Goal: Find contact information

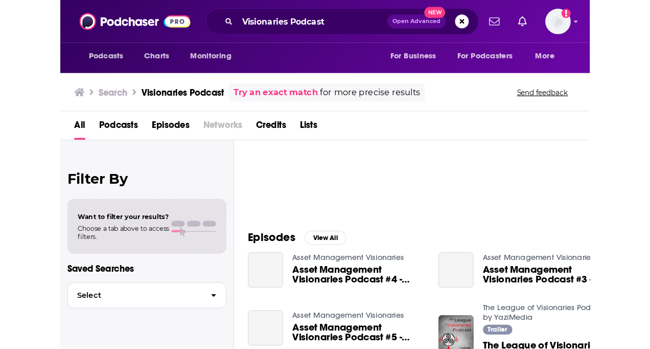
scroll to position [153, 0]
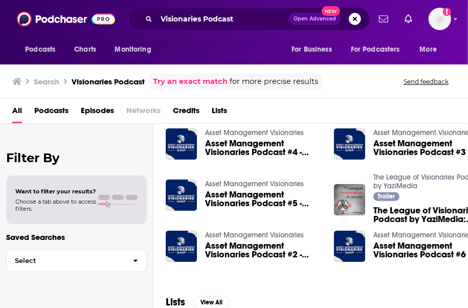
click at [130, 10] on div "Visionaries Podcast Open Advanced New" at bounding box center [248, 19] width 241 height 24
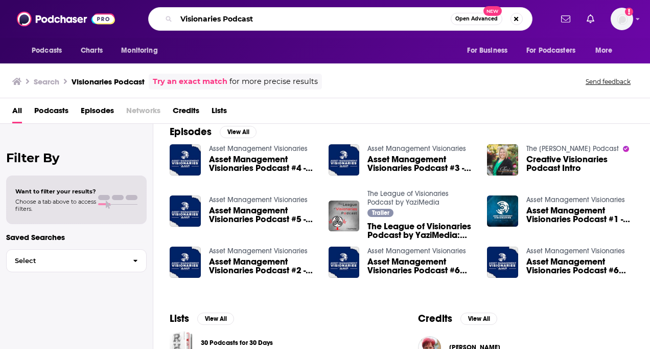
drag, startPoint x: 260, startPoint y: 16, endPoint x: 265, endPoint y: 18, distance: 5.5
click at [260, 16] on input "Visionaries Podcast" at bounding box center [313, 19] width 275 height 16
drag, startPoint x: 205, startPoint y: 17, endPoint x: 144, endPoint y: 13, distance: 61.0
click at [144, 13] on div "Visionaries Podcast Open Advanced New" at bounding box center [340, 19] width 424 height 24
type input "secret leaders"
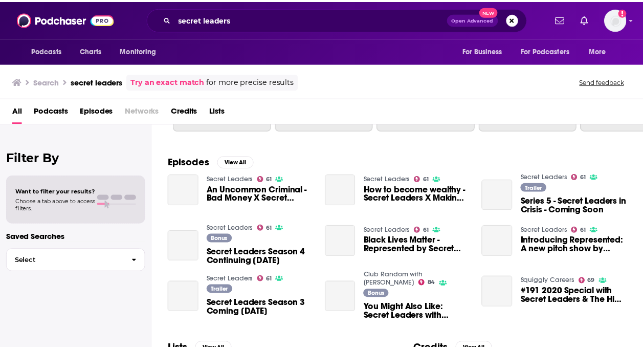
scroll to position [153, 0]
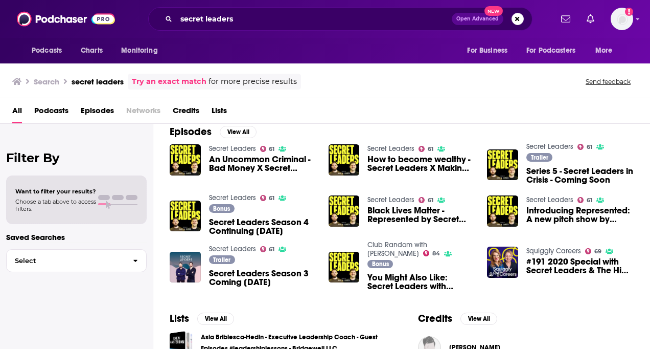
click at [280, 161] on span "An Uncommon Criminal - Bad Money X Secret Leaders" at bounding box center [262, 163] width 107 height 17
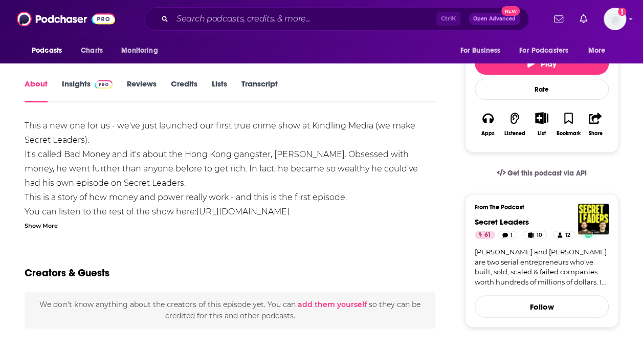
scroll to position [102, 0]
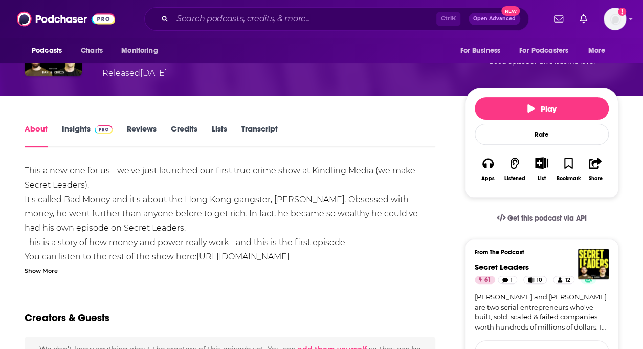
click at [77, 129] on link "Insights" at bounding box center [87, 136] width 51 height 24
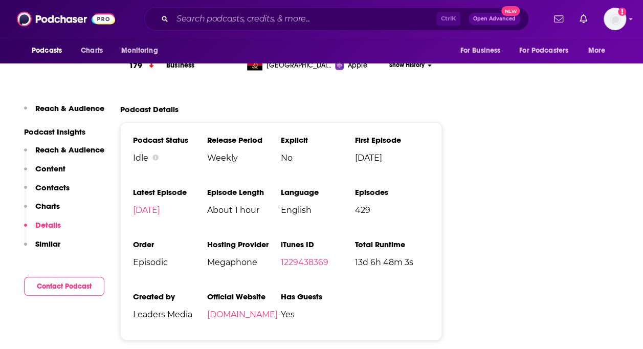
scroll to position [1483, 0]
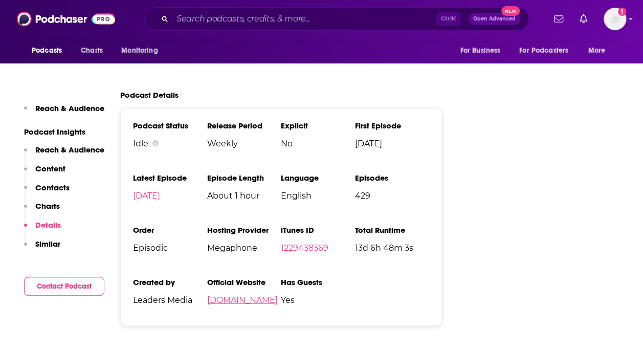
click at [241, 295] on link "[DOMAIN_NAME]" at bounding box center [242, 300] width 71 height 10
click at [252, 19] on input "Search podcasts, credits, & more..." at bounding box center [304, 19] width 264 height 16
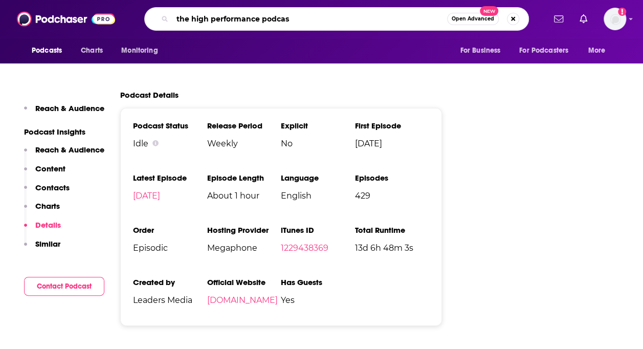
type input "the high performance podcast"
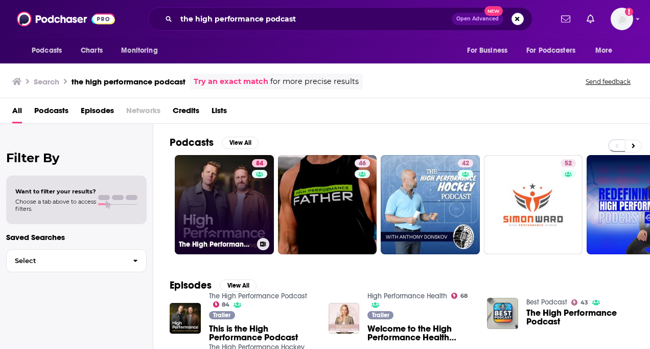
click at [213, 208] on link "84 The High Performance Podcast" at bounding box center [224, 204] width 99 height 99
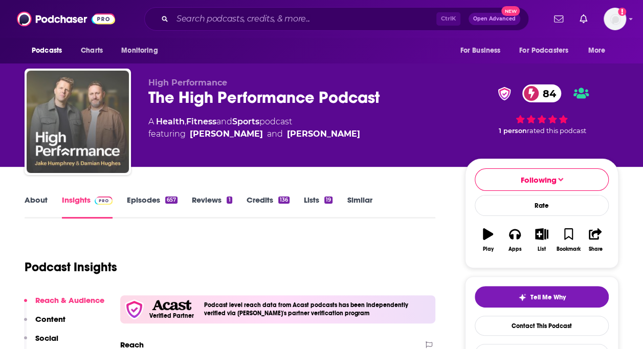
click at [102, 105] on img "The High Performance Podcast" at bounding box center [78, 122] width 102 height 102
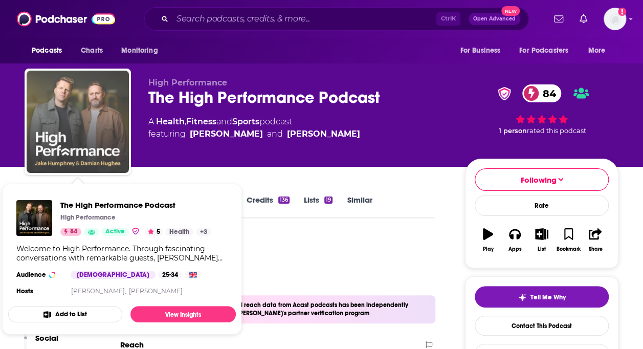
click at [98, 105] on img "The High Performance Podcast" at bounding box center [78, 122] width 102 height 102
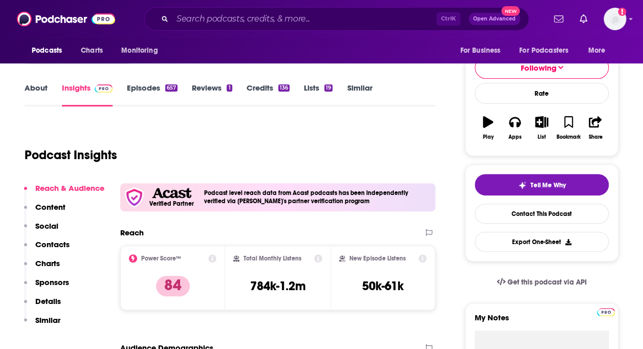
scroll to position [205, 0]
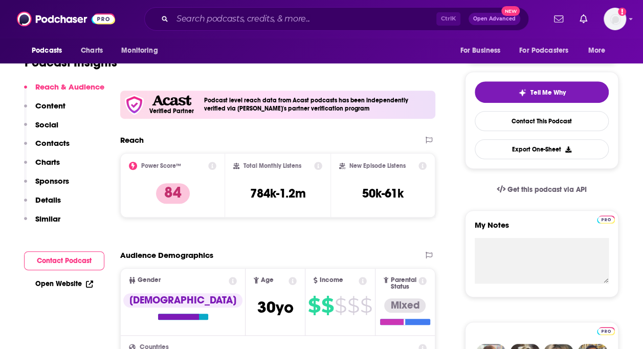
click at [56, 144] on p "Contacts" at bounding box center [52, 143] width 34 height 10
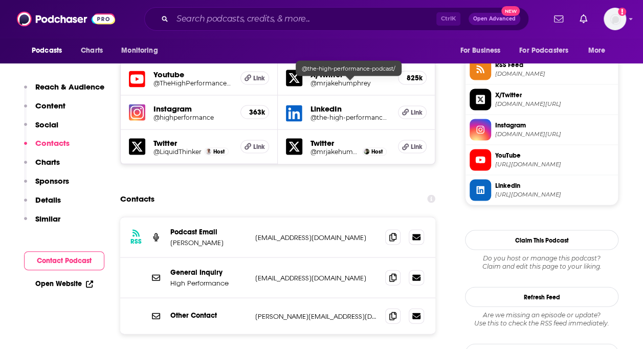
scroll to position [951, 0]
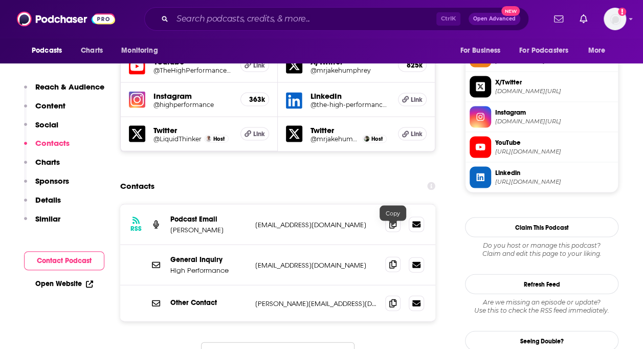
click at [391, 260] on icon at bounding box center [392, 264] width 7 height 8
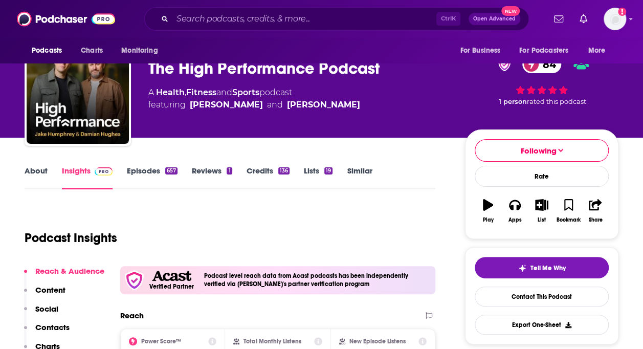
scroll to position [0, 0]
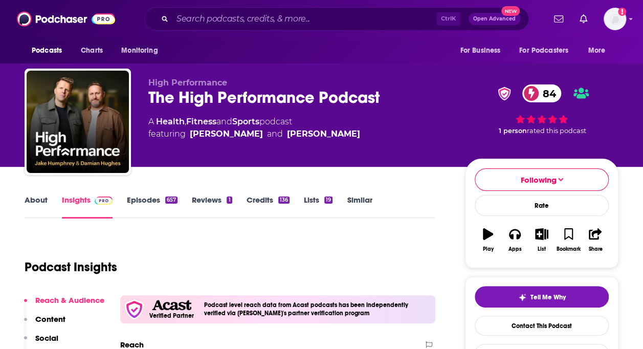
click at [152, 203] on link "Episodes 657" at bounding box center [152, 207] width 51 height 24
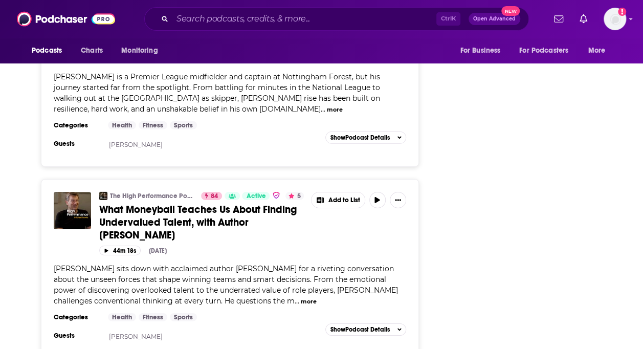
scroll to position [1534, 0]
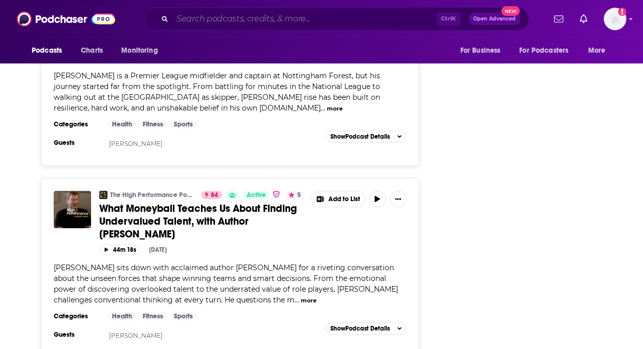
click at [208, 21] on input "Search podcasts, credits, & more..." at bounding box center [304, 19] width 264 height 16
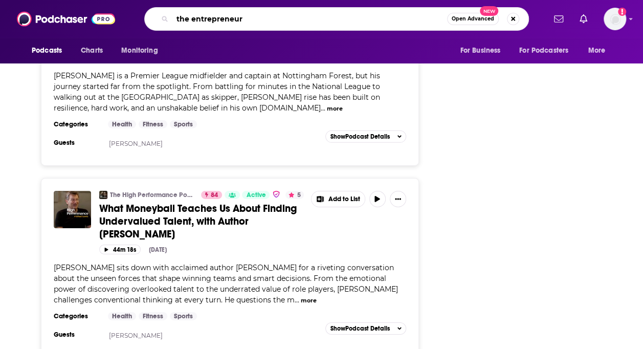
type input "the entrepreneurs"
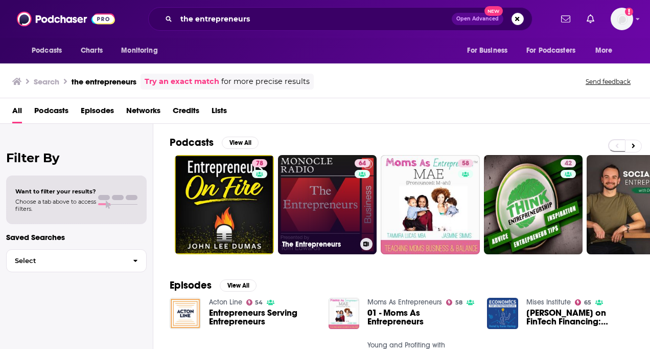
click at [335, 203] on link "64 The Entrepreneurs" at bounding box center [327, 204] width 99 height 99
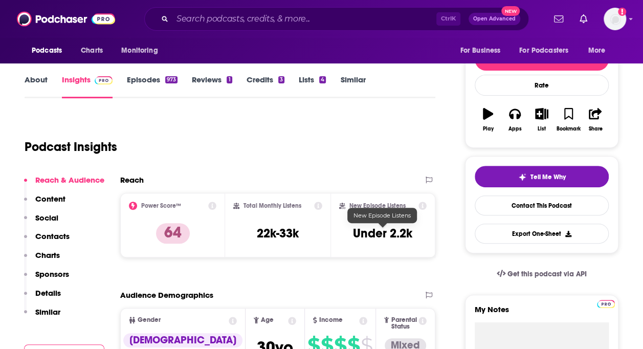
scroll to position [153, 0]
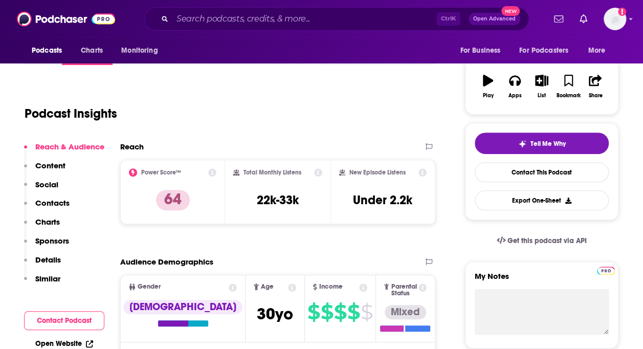
click at [62, 205] on p "Contacts" at bounding box center [52, 203] width 34 height 10
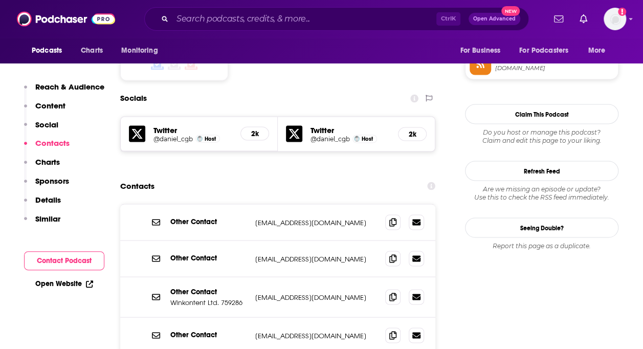
scroll to position [901, 0]
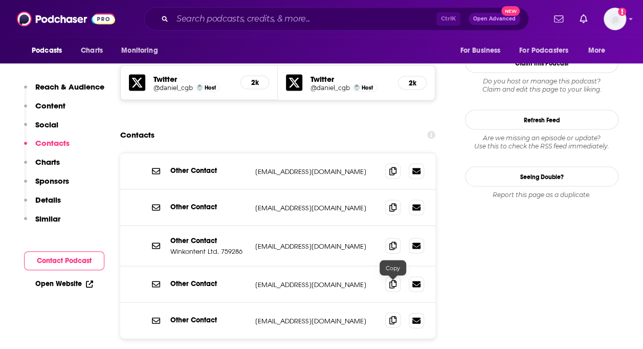
click at [393, 307] on icon at bounding box center [392, 320] width 7 height 8
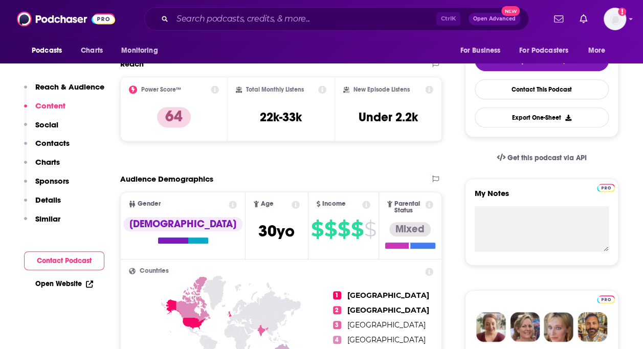
scroll to position [236, 0]
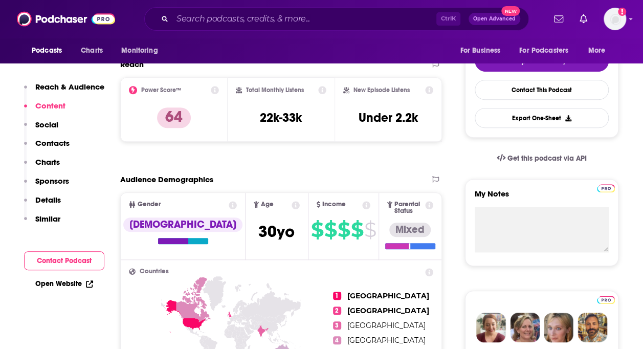
click at [69, 85] on p "Reach & Audience" at bounding box center [69, 87] width 69 height 10
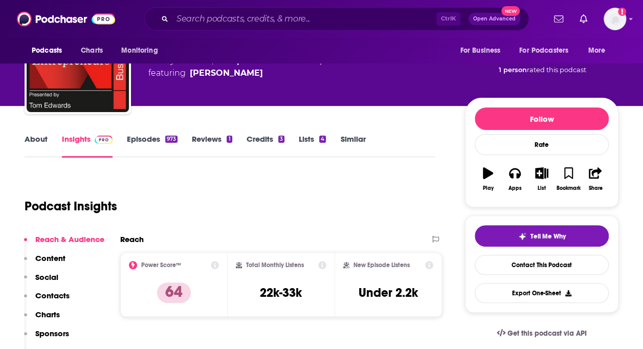
scroll to position [0, 0]
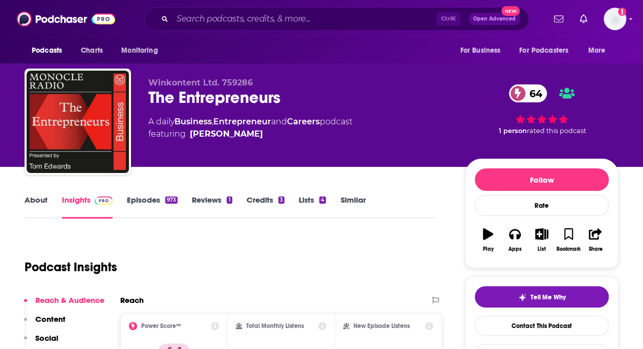
click at [141, 198] on link "Episodes 973" at bounding box center [152, 207] width 51 height 24
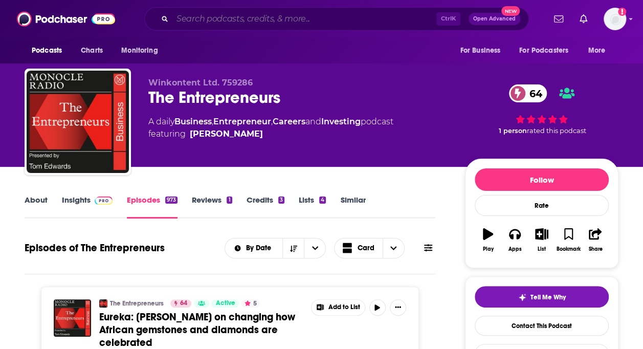
click at [256, 20] on input "Search podcasts, credits, & more..." at bounding box center [304, 19] width 264 height 16
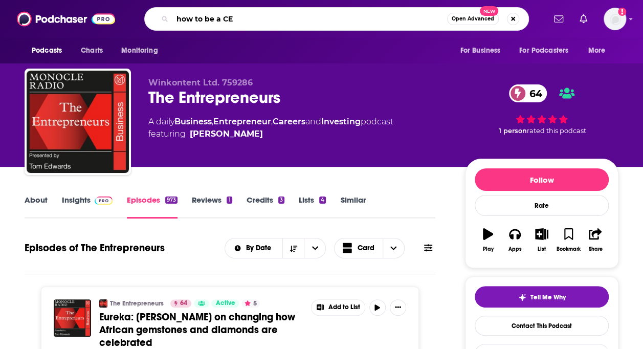
type input "how to be a CEO"
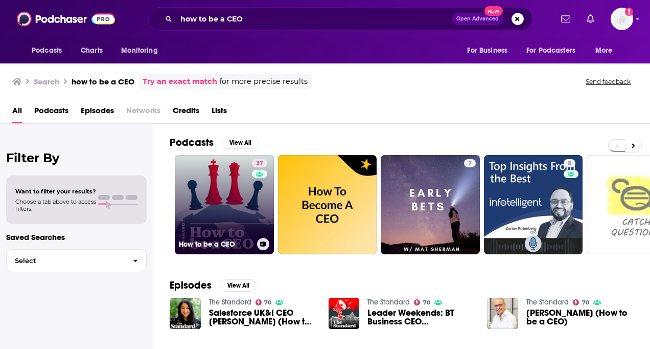
click at [207, 201] on link "37 How to be a CEO" at bounding box center [224, 204] width 99 height 99
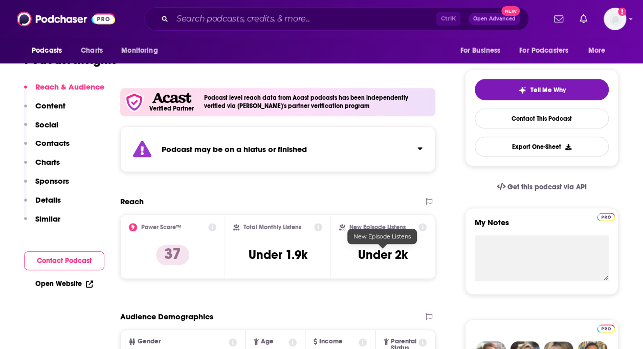
scroll to position [205, 0]
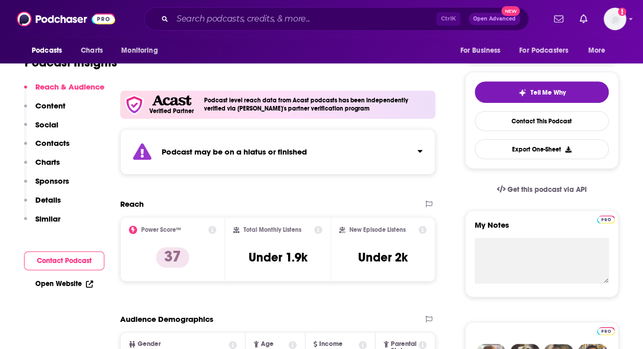
click at [57, 145] on p "Contacts" at bounding box center [52, 143] width 34 height 10
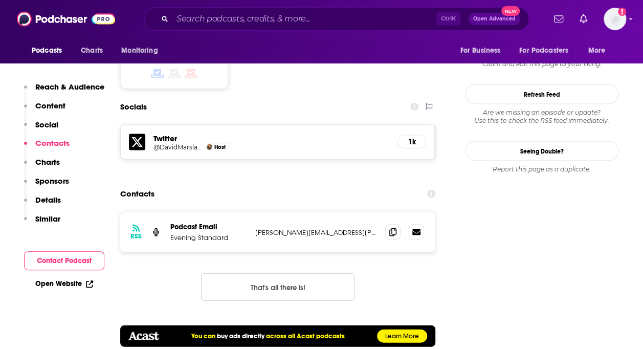
scroll to position [945, 0]
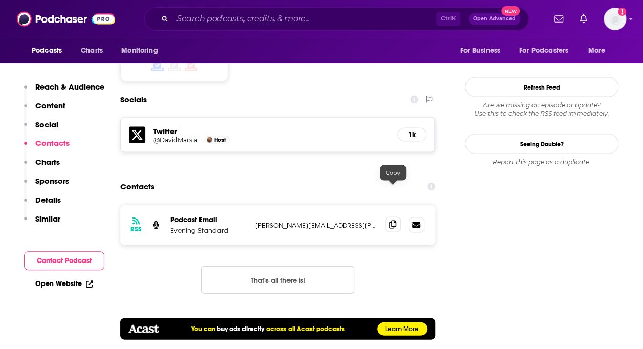
click at [391, 220] on icon at bounding box center [392, 224] width 7 height 8
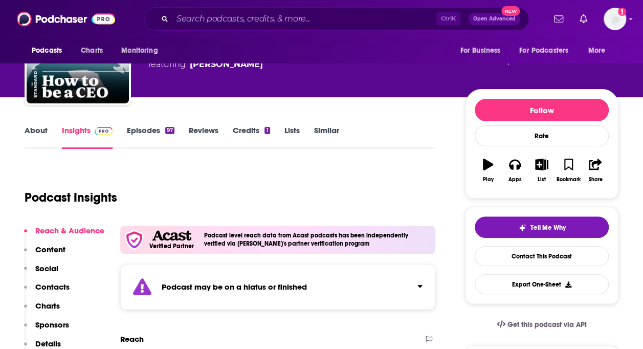
scroll to position [0, 0]
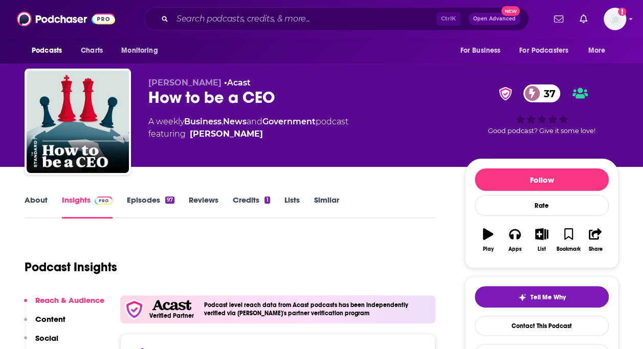
click at [135, 196] on link "Episodes 97" at bounding box center [151, 207] width 48 height 24
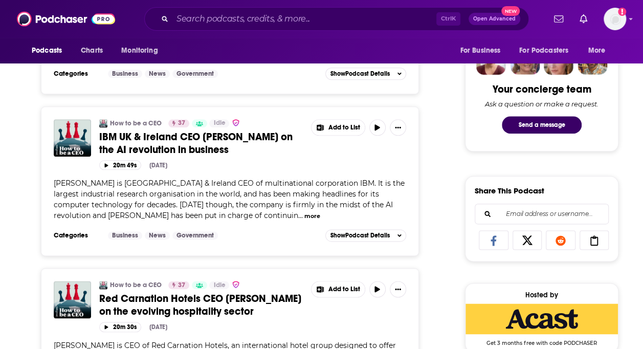
scroll to position [614, 0]
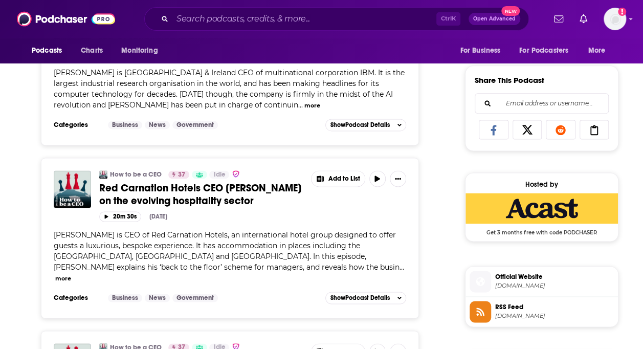
click at [71, 274] on button "more" at bounding box center [63, 278] width 16 height 9
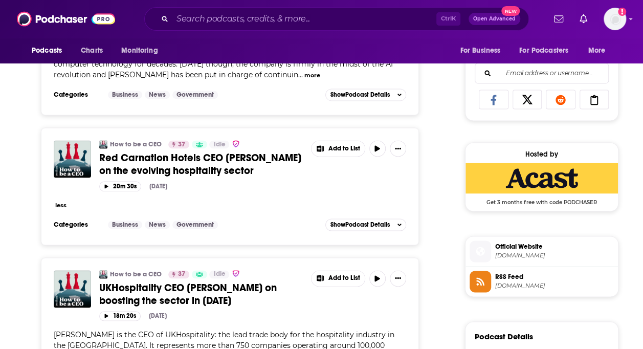
scroll to position [665, 0]
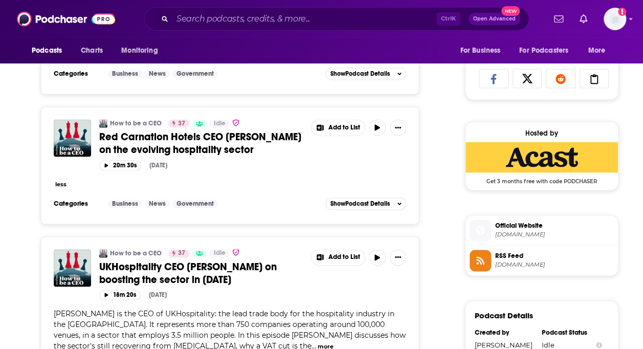
click at [189, 131] on span "Red Carnation Hotels CEO [PERSON_NAME] on the evolving hospitality sector" at bounding box center [200, 143] width 202 height 26
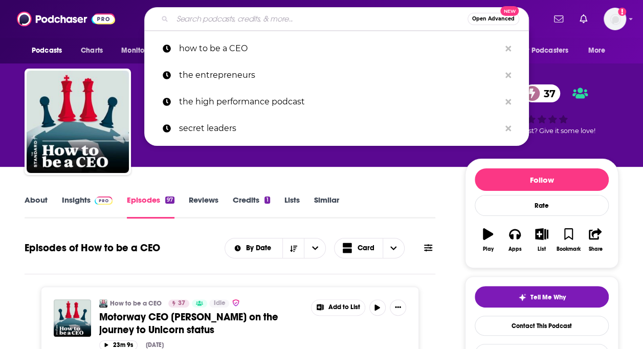
click at [220, 13] on input "Search podcasts, credits, & more..." at bounding box center [319, 19] width 295 height 16
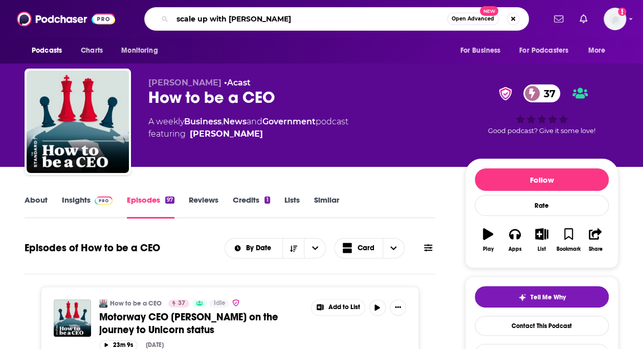
type input "scale up with [PERSON_NAME]"
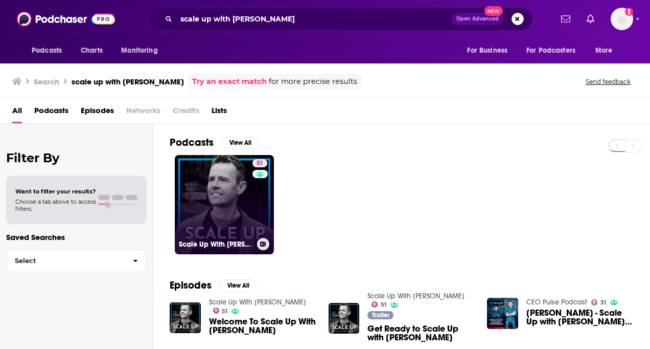
click at [220, 186] on link "51 Scale Up With [PERSON_NAME]" at bounding box center [224, 204] width 99 height 99
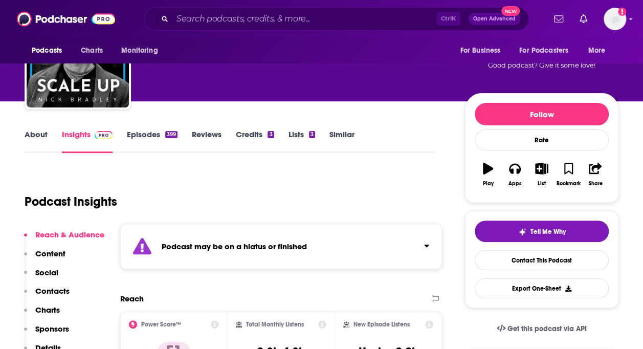
scroll to position [51, 0]
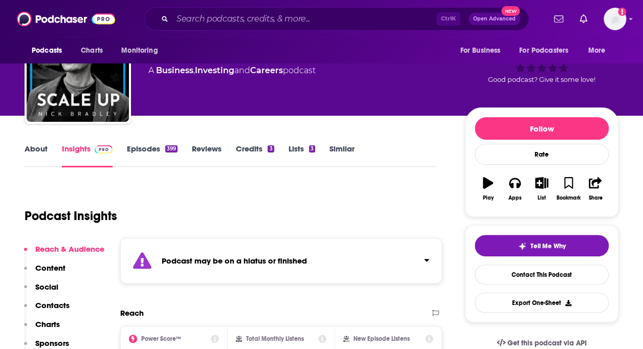
click at [137, 144] on link "Episodes 399" at bounding box center [152, 156] width 51 height 24
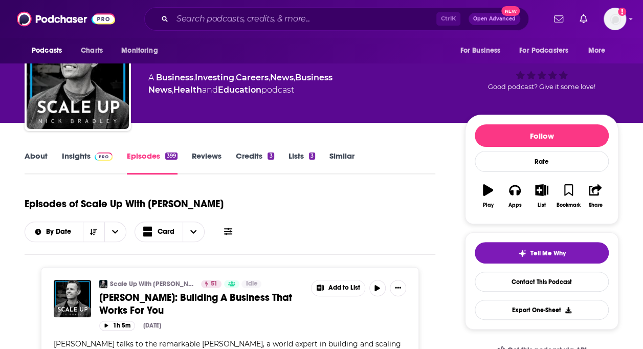
scroll to position [102, 0]
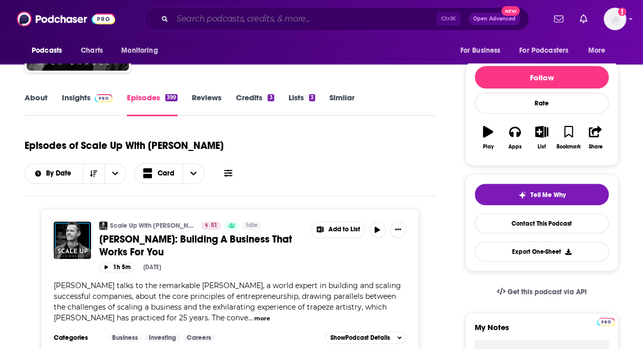
click at [203, 21] on input "Search podcasts, credits, & more..." at bounding box center [304, 19] width 264 height 16
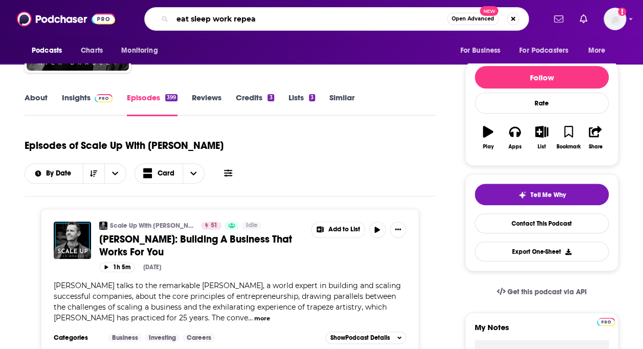
type input "eat sleep work repeat"
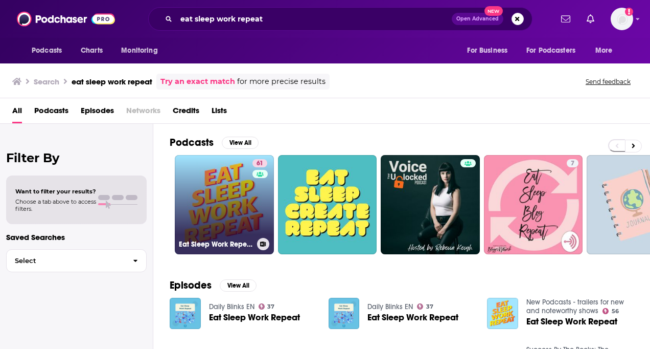
click at [231, 198] on link "61 Eat Sleep Work Repeat - better workplace culture" at bounding box center [224, 204] width 99 height 99
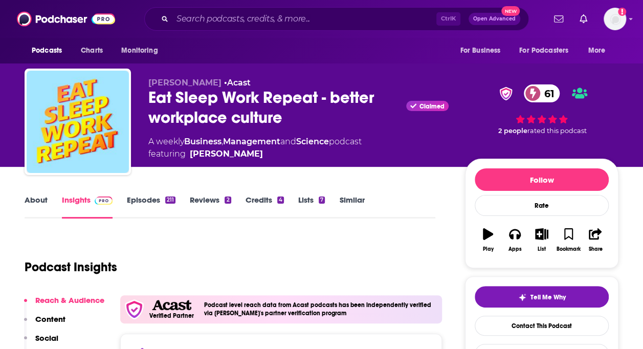
click at [148, 199] on link "Episodes 211" at bounding box center [151, 207] width 49 height 24
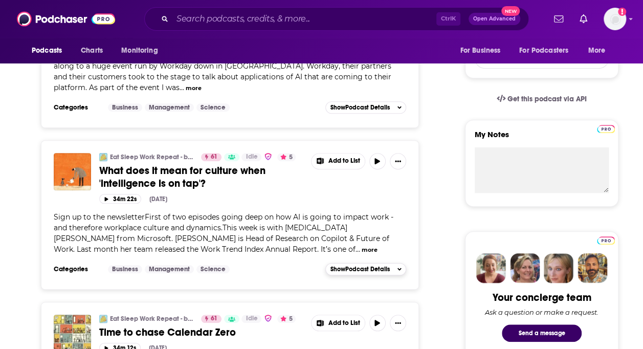
scroll to position [205, 0]
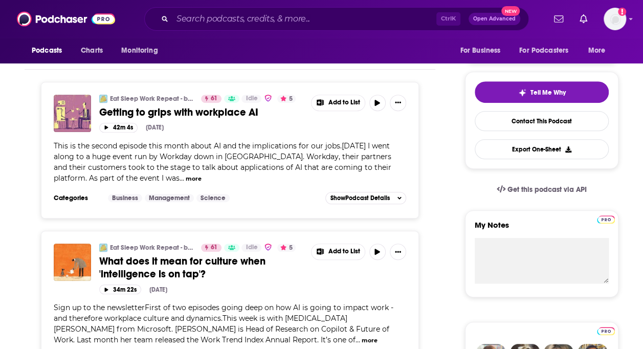
drag, startPoint x: 31, startPoint y: 87, endPoint x: 55, endPoint y: 81, distance: 24.9
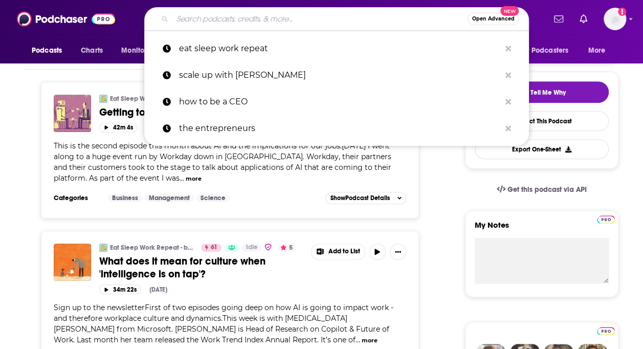
click at [213, 25] on input "Search podcasts, credits, & more..." at bounding box center [319, 19] width 295 height 16
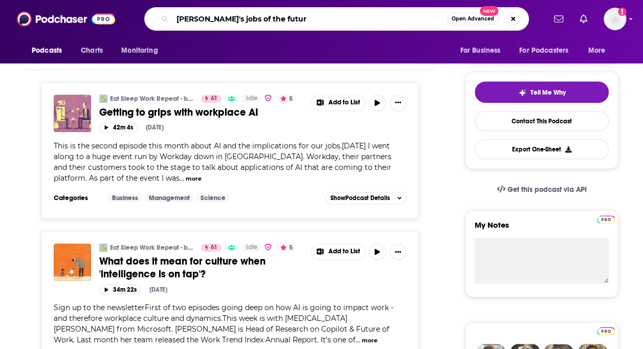
type input "[PERSON_NAME]'s jobs of the future"
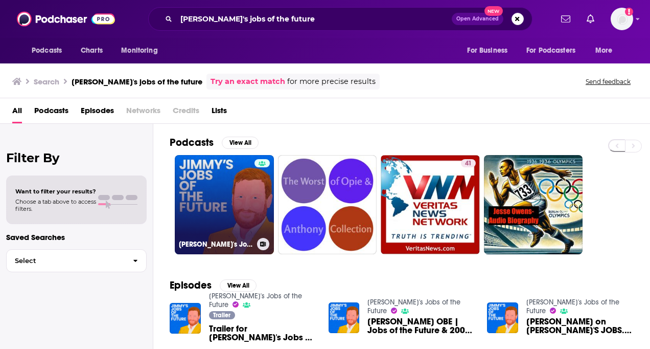
click at [237, 189] on link "[PERSON_NAME]'s Jobs of the Future" at bounding box center [224, 204] width 99 height 99
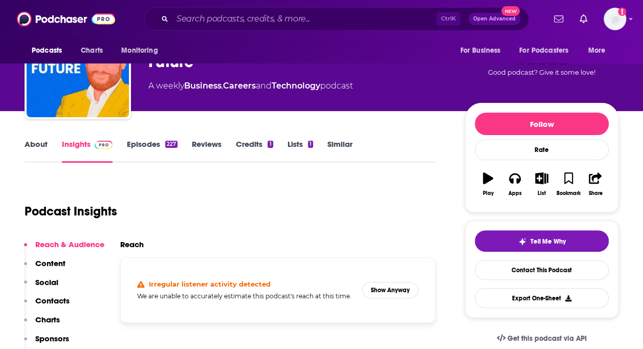
scroll to position [102, 0]
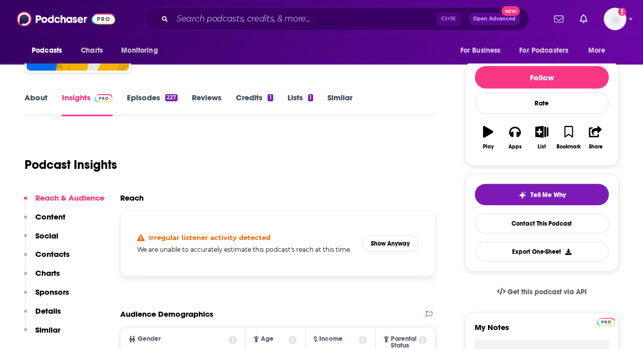
click at [140, 99] on link "Episodes 227" at bounding box center [152, 105] width 51 height 24
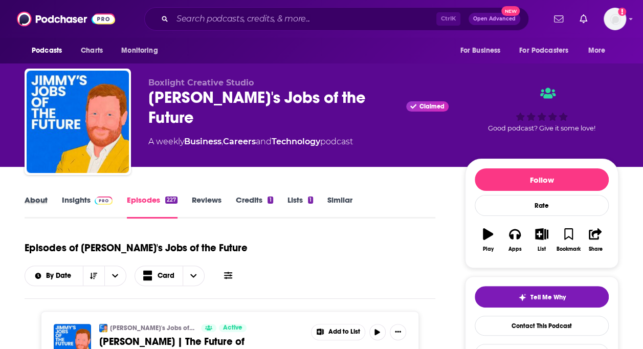
click at [58, 200] on div "About" at bounding box center [43, 207] width 37 height 24
click at [80, 198] on link "Insights" at bounding box center [87, 207] width 51 height 24
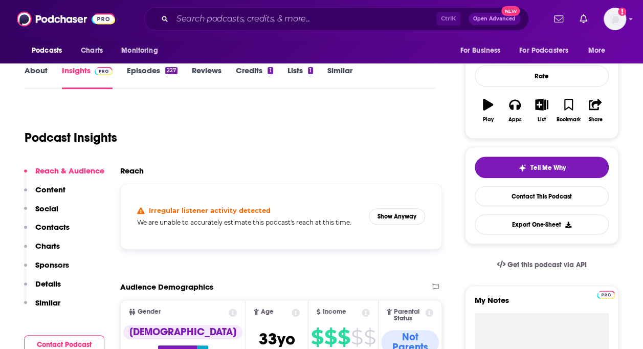
scroll to position [153, 0]
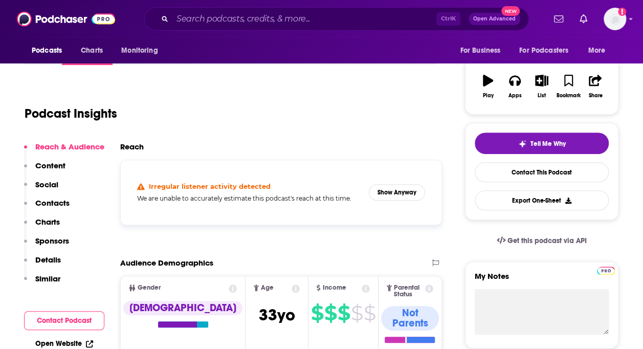
click at [62, 201] on p "Contacts" at bounding box center [52, 203] width 34 height 10
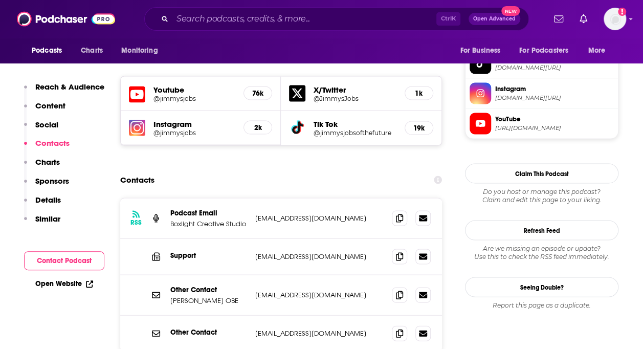
scroll to position [917, 0]
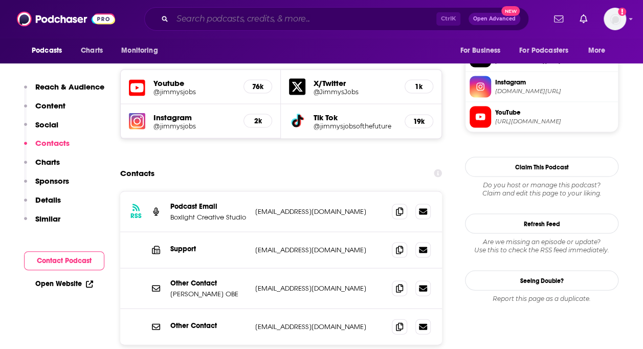
click at [202, 15] on input "Search podcasts, credits, & more..." at bounding box center [304, 19] width 264 height 16
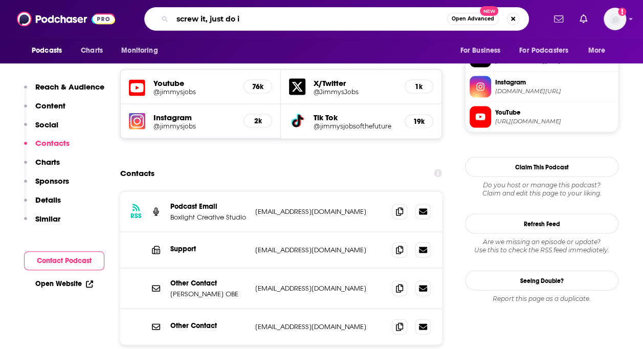
type input "screw it, just do it"
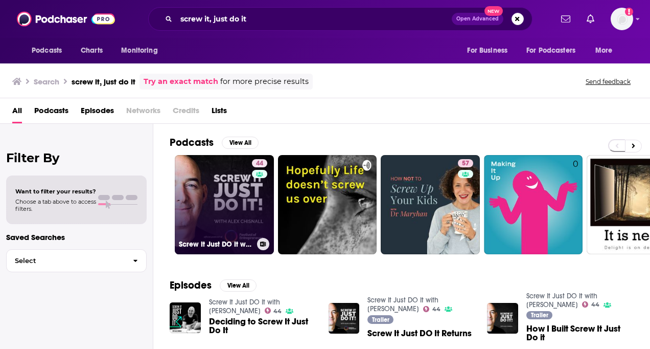
click at [240, 194] on link "44 Screw It Just DO It with [PERSON_NAME]" at bounding box center [224, 204] width 99 height 99
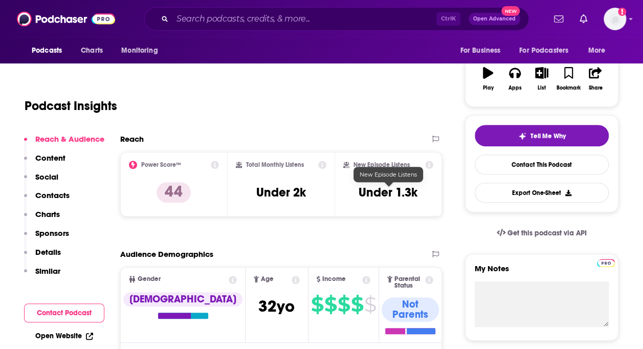
scroll to position [102, 0]
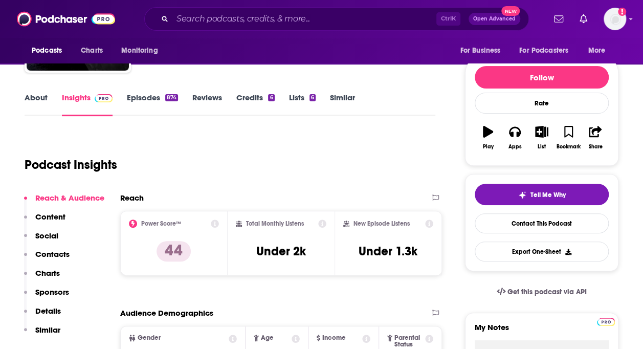
click at [53, 250] on p "Contacts" at bounding box center [52, 254] width 34 height 10
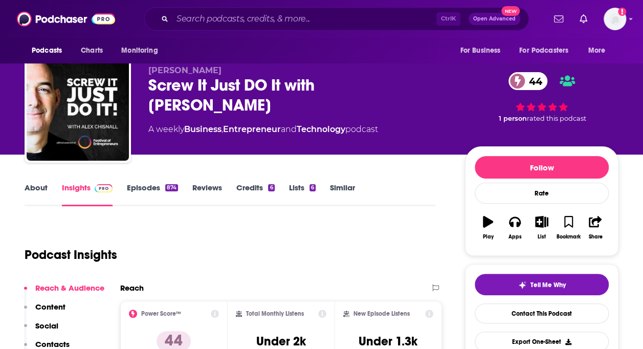
scroll to position [0, 0]
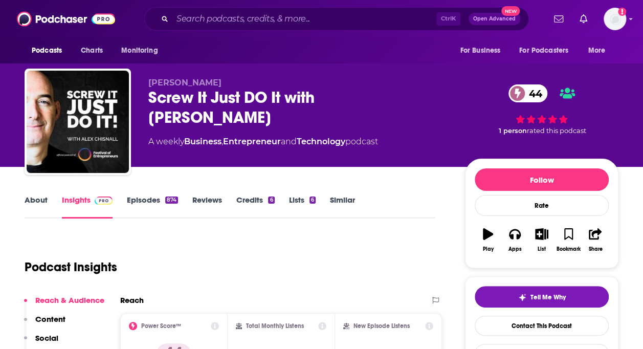
click at [147, 200] on link "Episodes 874" at bounding box center [152, 207] width 51 height 24
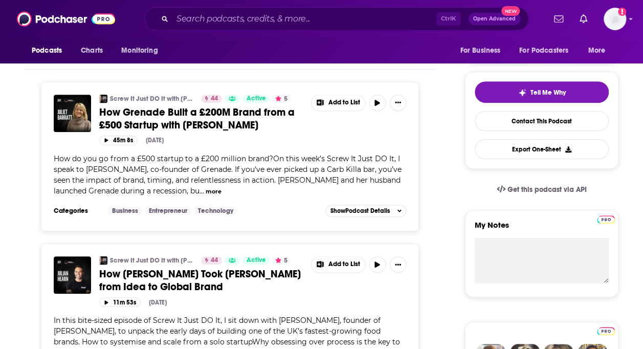
scroll to position [256, 0]
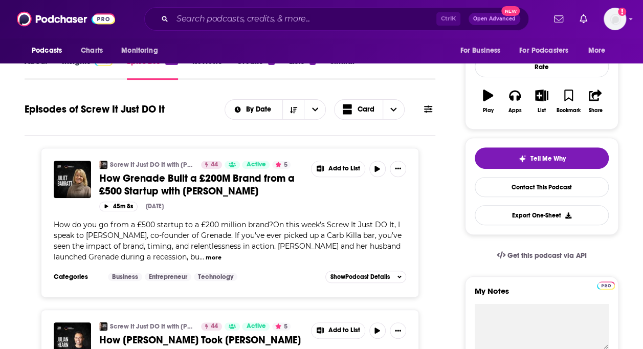
scroll to position [0, 0]
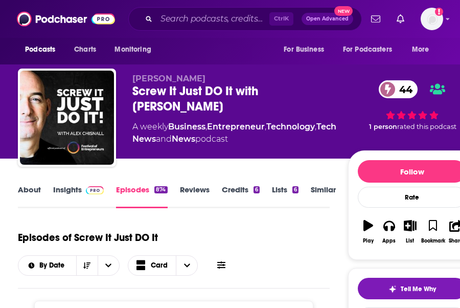
drag, startPoint x: 11, startPoint y: 89, endPoint x: 105, endPoint y: 90, distance: 94.1
click at [11, 89] on div "[PERSON_NAME] Screw It Just DO It with [PERSON_NAME] 44 A weekly Business , Ent…" at bounding box center [247, 107] width 474 height 102
click at [207, 21] on input "Search podcasts, credits, & more..." at bounding box center [212, 19] width 113 height 16
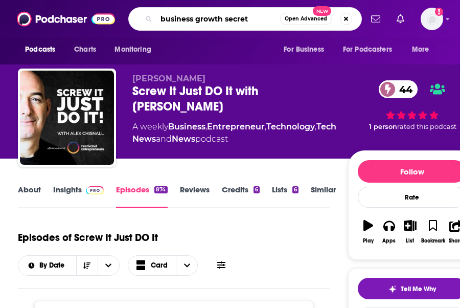
type input "business growth secrets"
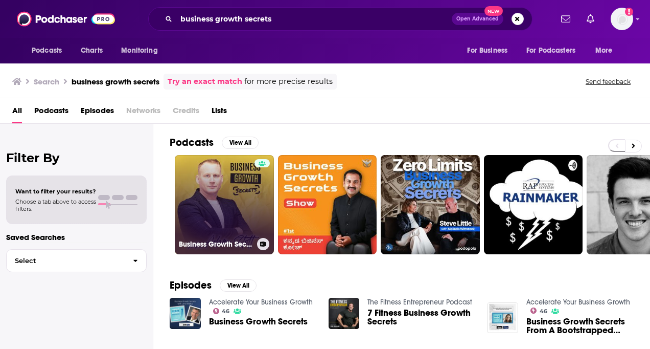
click at [232, 202] on link "Business Growth Secrets" at bounding box center [224, 204] width 99 height 99
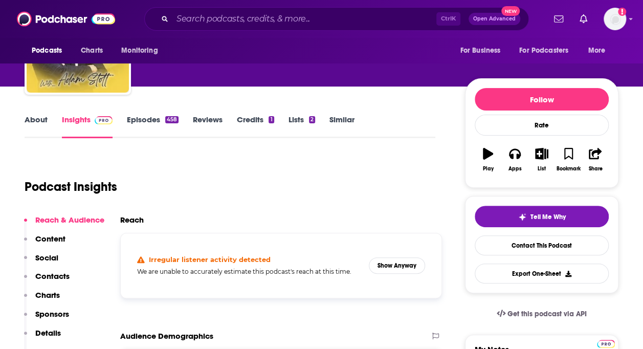
scroll to position [51, 0]
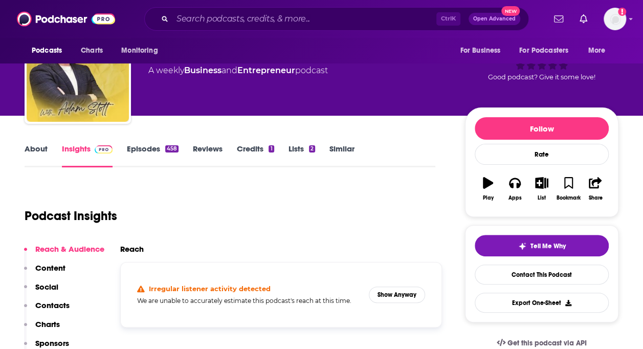
click at [138, 147] on link "Episodes 458" at bounding box center [153, 156] width 52 height 24
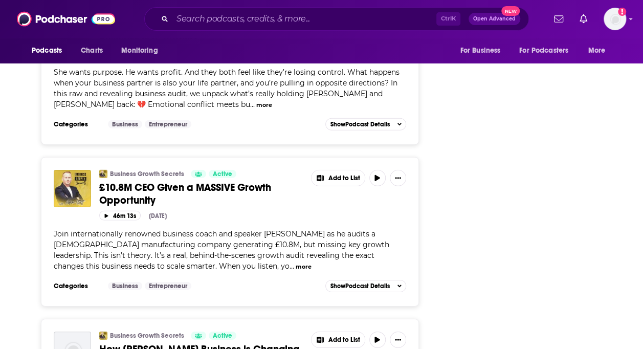
scroll to position [1432, 0]
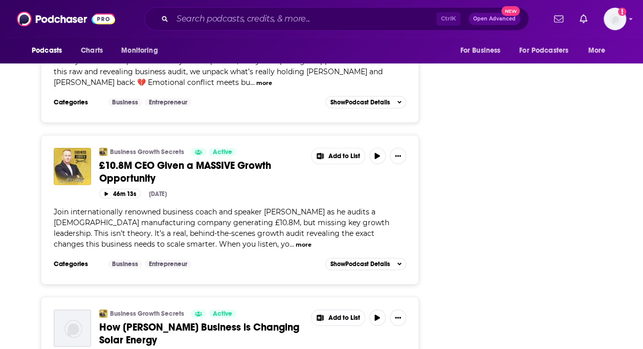
click at [150, 159] on span "£10.8M CEO Given a MASSIVE Growth Opportunity" at bounding box center [185, 172] width 172 height 26
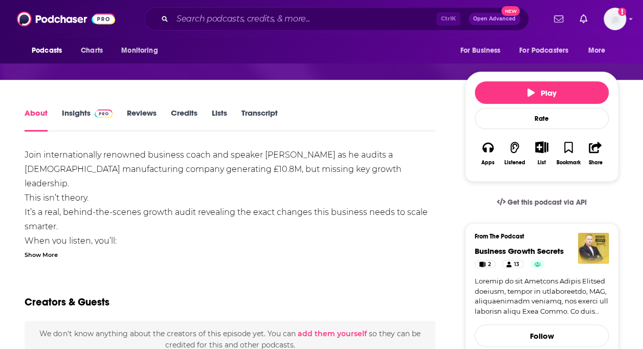
scroll to position [102, 0]
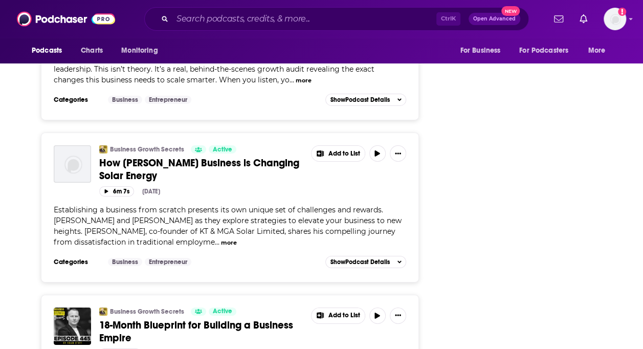
scroll to position [1636, 0]
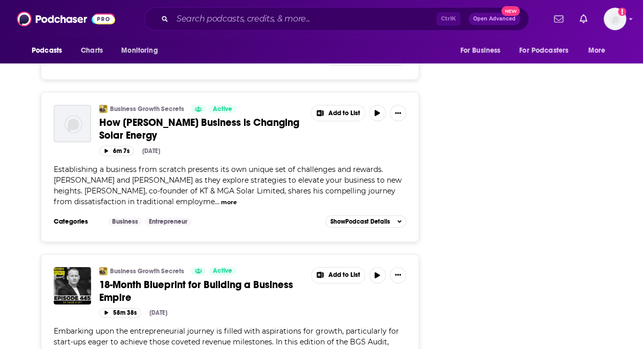
click at [235, 116] on span "How [PERSON_NAME] Business is Changing Solar Energy" at bounding box center [199, 129] width 200 height 26
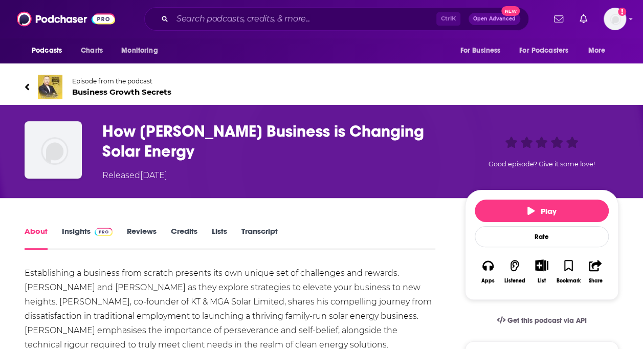
click at [25, 78] on link "Episode from the podcast Business Growth Secrets" at bounding box center [322, 87] width 594 height 25
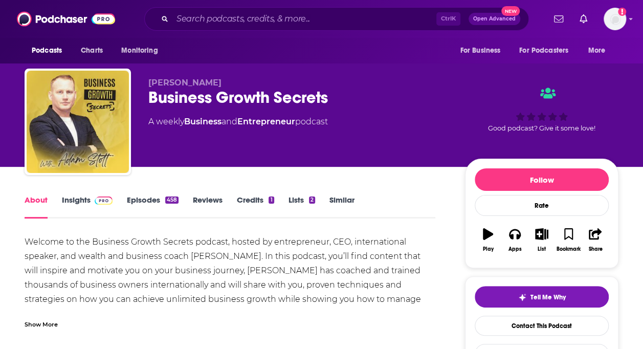
click at [63, 201] on link "Insights" at bounding box center [87, 207] width 51 height 24
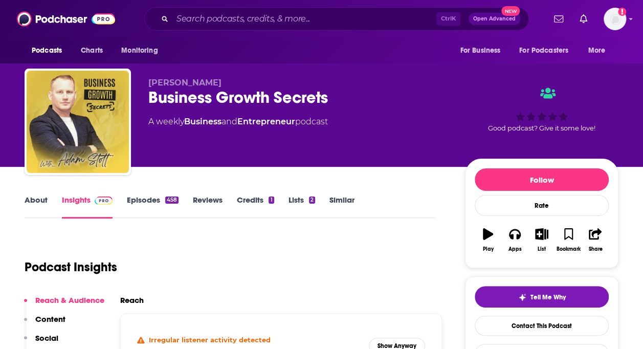
scroll to position [205, 0]
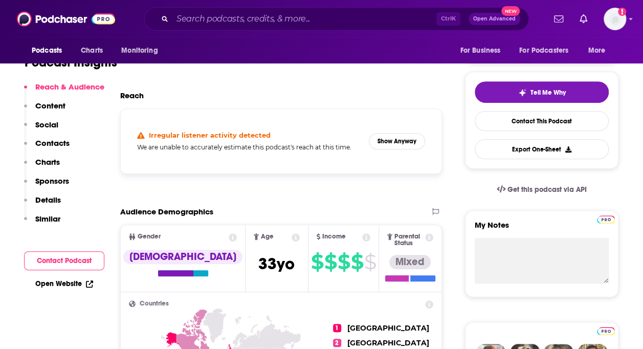
click at [57, 141] on p "Contacts" at bounding box center [52, 143] width 34 height 10
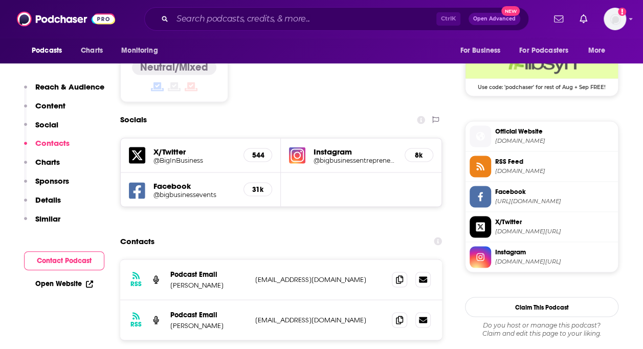
scroll to position [878, 0]
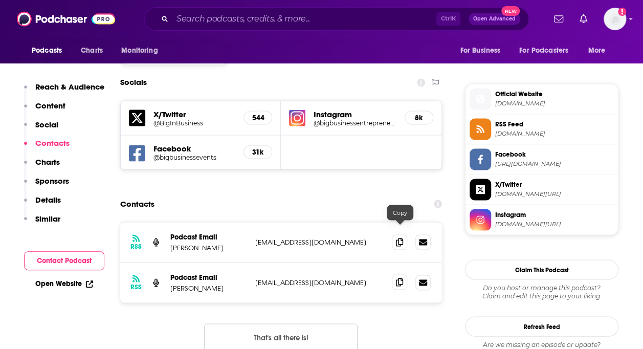
click at [399, 278] on icon at bounding box center [399, 282] width 7 height 8
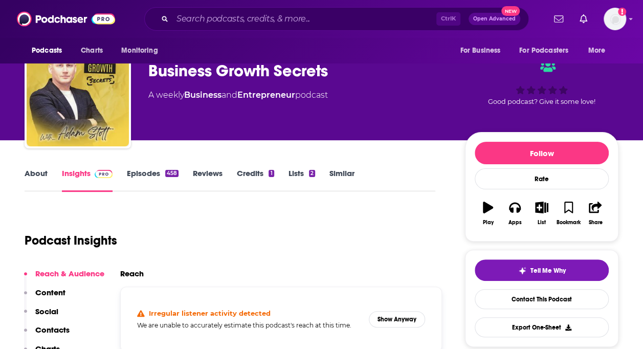
scroll to position [0, 0]
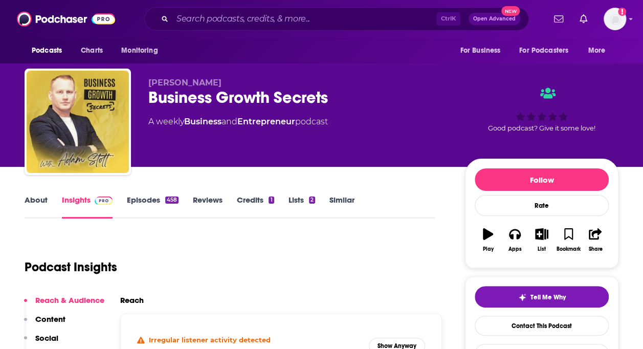
click at [129, 8] on div "Ctrl K Open Advanced New" at bounding box center [336, 19] width 416 height 24
click at [299, 19] on input "Search podcasts, credits, & more..." at bounding box center [304, 19] width 264 height 16
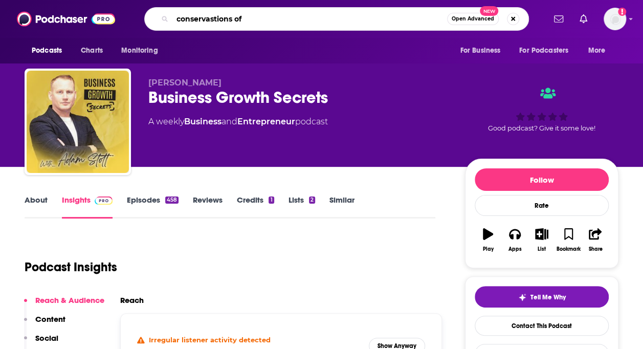
drag, startPoint x: 219, startPoint y: 18, endPoint x: 193, endPoint y: 21, distance: 26.3
click at [193, 21] on input "conservastions of" at bounding box center [309, 19] width 275 height 16
click at [190, 18] on input "conservastions of" at bounding box center [309, 19] width 275 height 16
click at [269, 19] on input "conversations of" at bounding box center [309, 19] width 275 height 16
type input "conversations of inspiration"
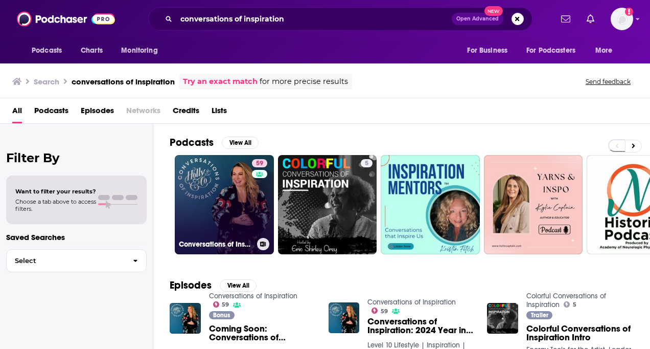
click at [235, 196] on link "59 Conversations of Inspiration" at bounding box center [224, 204] width 99 height 99
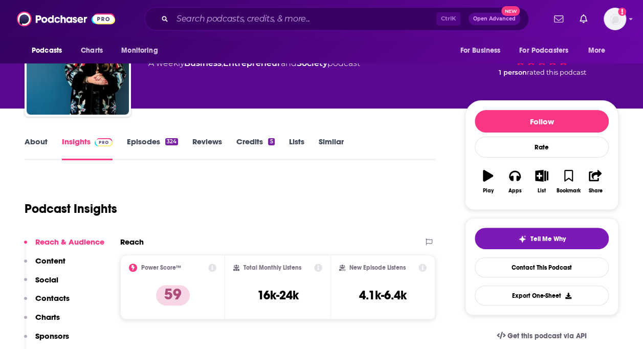
scroll to position [51, 0]
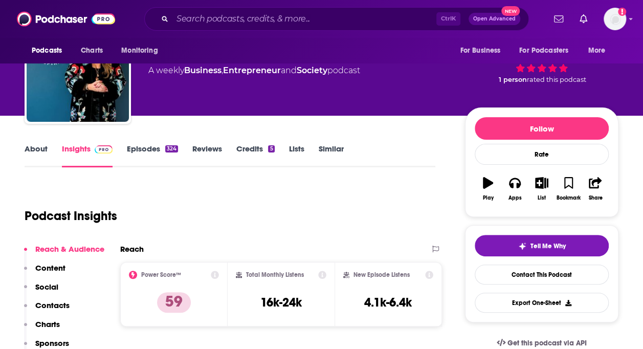
click at [152, 152] on link "Episodes 324" at bounding box center [152, 156] width 51 height 24
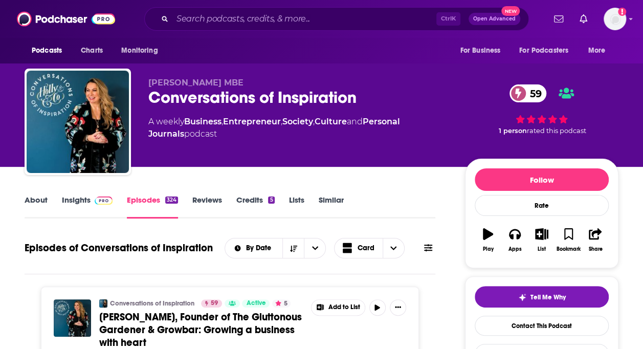
click at [74, 198] on link "Insights" at bounding box center [87, 207] width 51 height 24
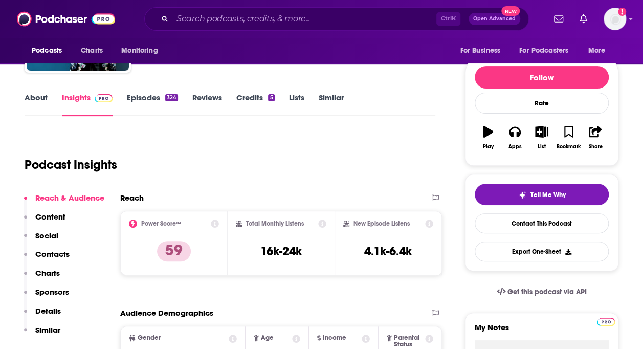
scroll to position [256, 0]
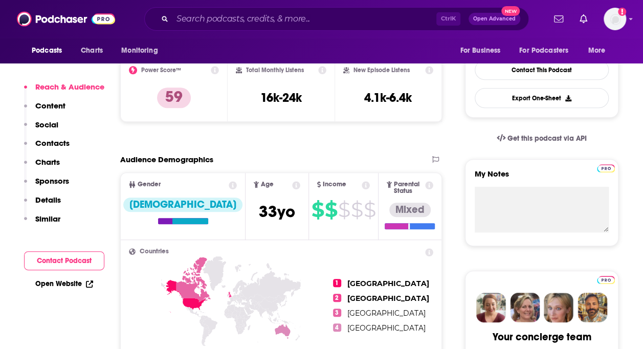
click at [57, 140] on p "Contacts" at bounding box center [52, 143] width 34 height 10
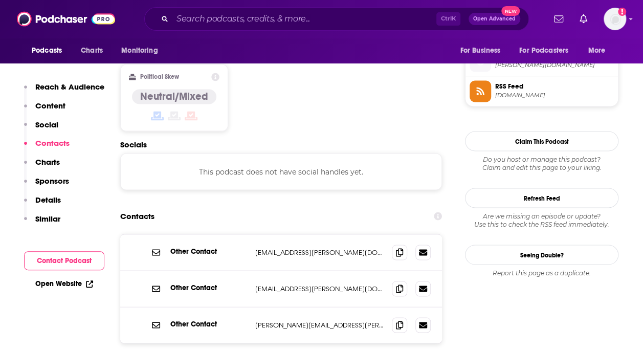
scroll to position [823, 0]
click at [398, 307] on icon at bounding box center [399, 324] width 7 height 8
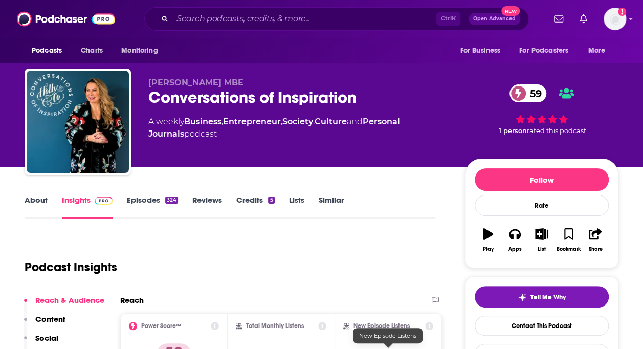
scroll to position [0, 0]
click at [130, 254] on div "Podcast Insights" at bounding box center [226, 261] width 402 height 52
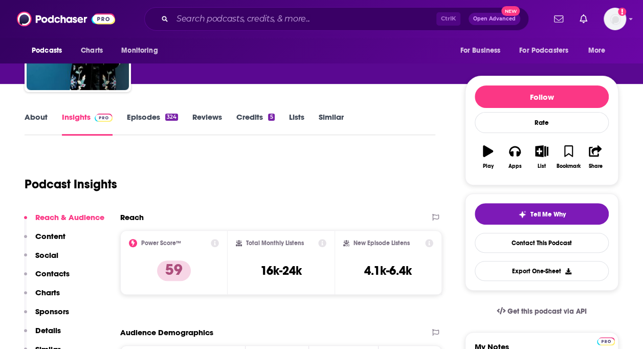
scroll to position [153, 0]
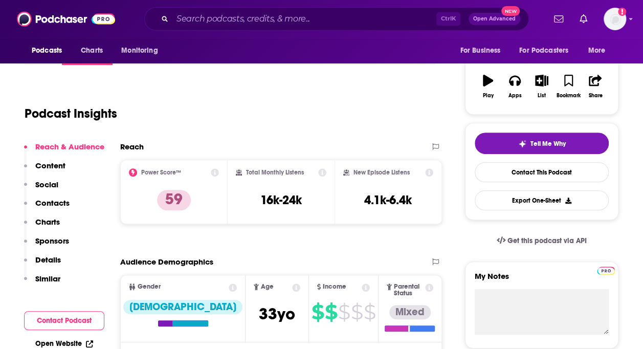
click at [67, 207] on p "Contacts" at bounding box center [52, 203] width 34 height 10
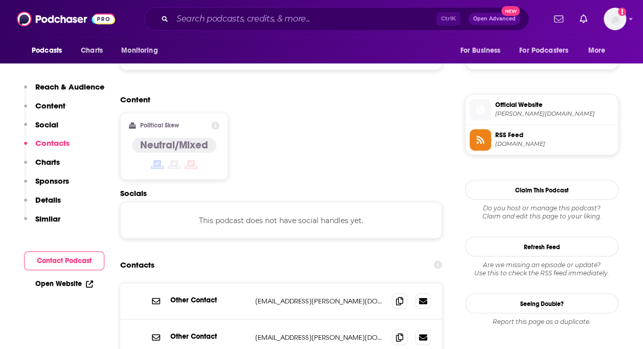
scroll to position [823, 0]
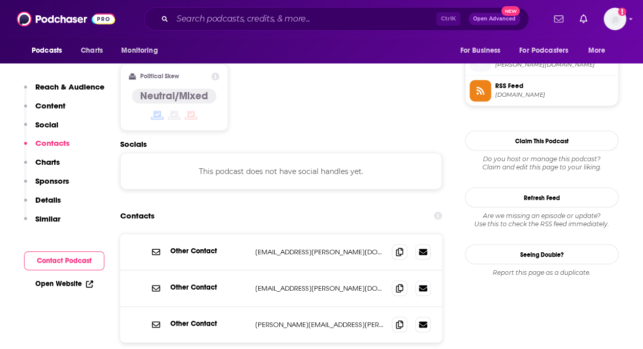
click at [199, 206] on div "Contacts" at bounding box center [281, 215] width 322 height 19
click at [401, 247] on icon at bounding box center [399, 251] width 7 height 8
click at [399, 283] on icon at bounding box center [399, 287] width 7 height 8
